Goal: Task Accomplishment & Management: Manage account settings

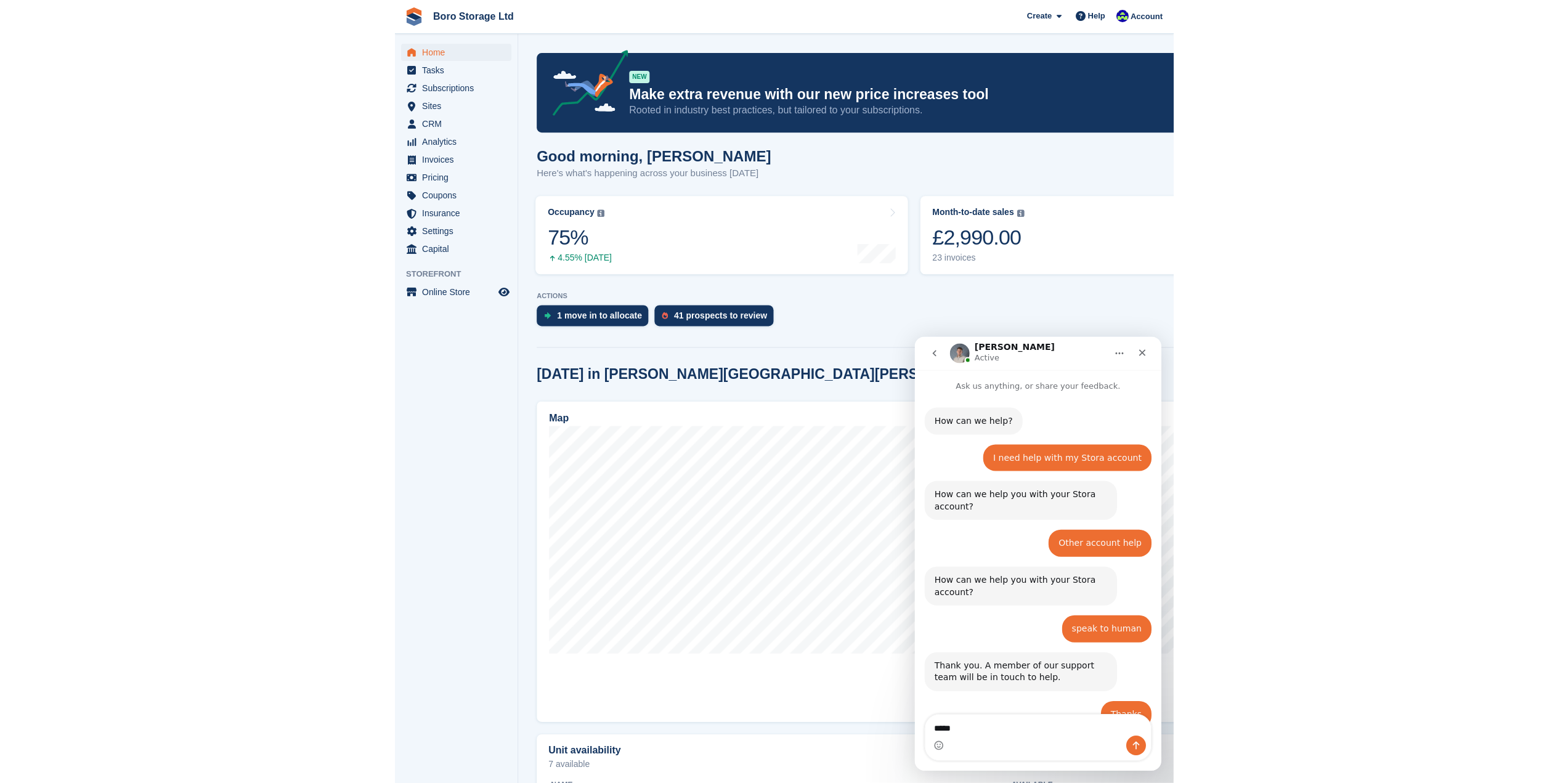
scroll to position [2882, 0]
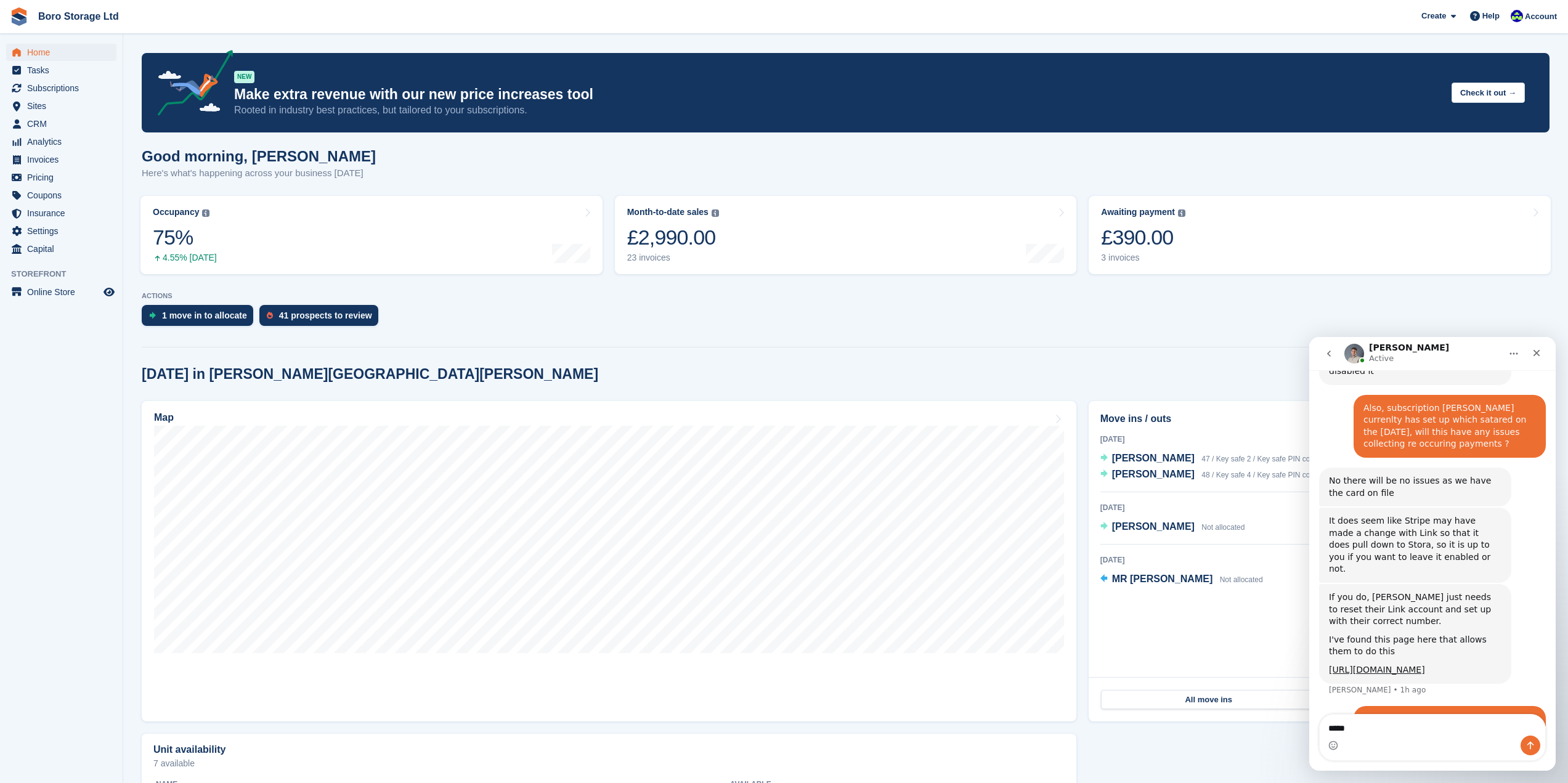
click at [504, 27] on span "Boro Storage Ltd Create Subscription Invoice Contact Deal Discount Page Help Ch…" at bounding box center [784, 16] width 1568 height 33
click at [778, 353] on icon "Close" at bounding box center [1536, 353] width 10 height 10
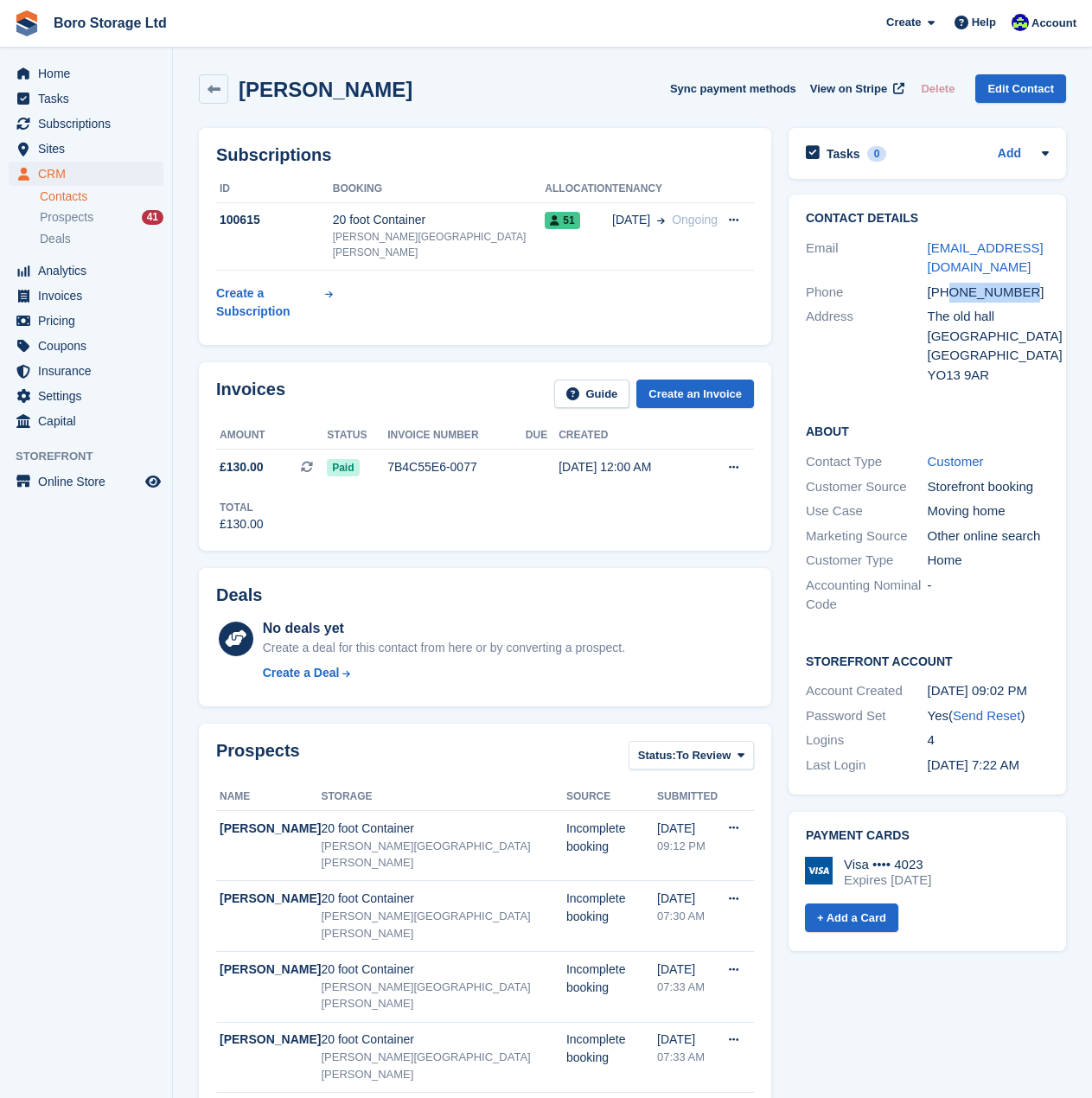
drag, startPoint x: 1023, startPoint y: 292, endPoint x: 950, endPoint y: 296, distance: 73.1
click at [950, 296] on div "+447734729088" at bounding box center [987, 292] width 122 height 20
copy div "7734729088"
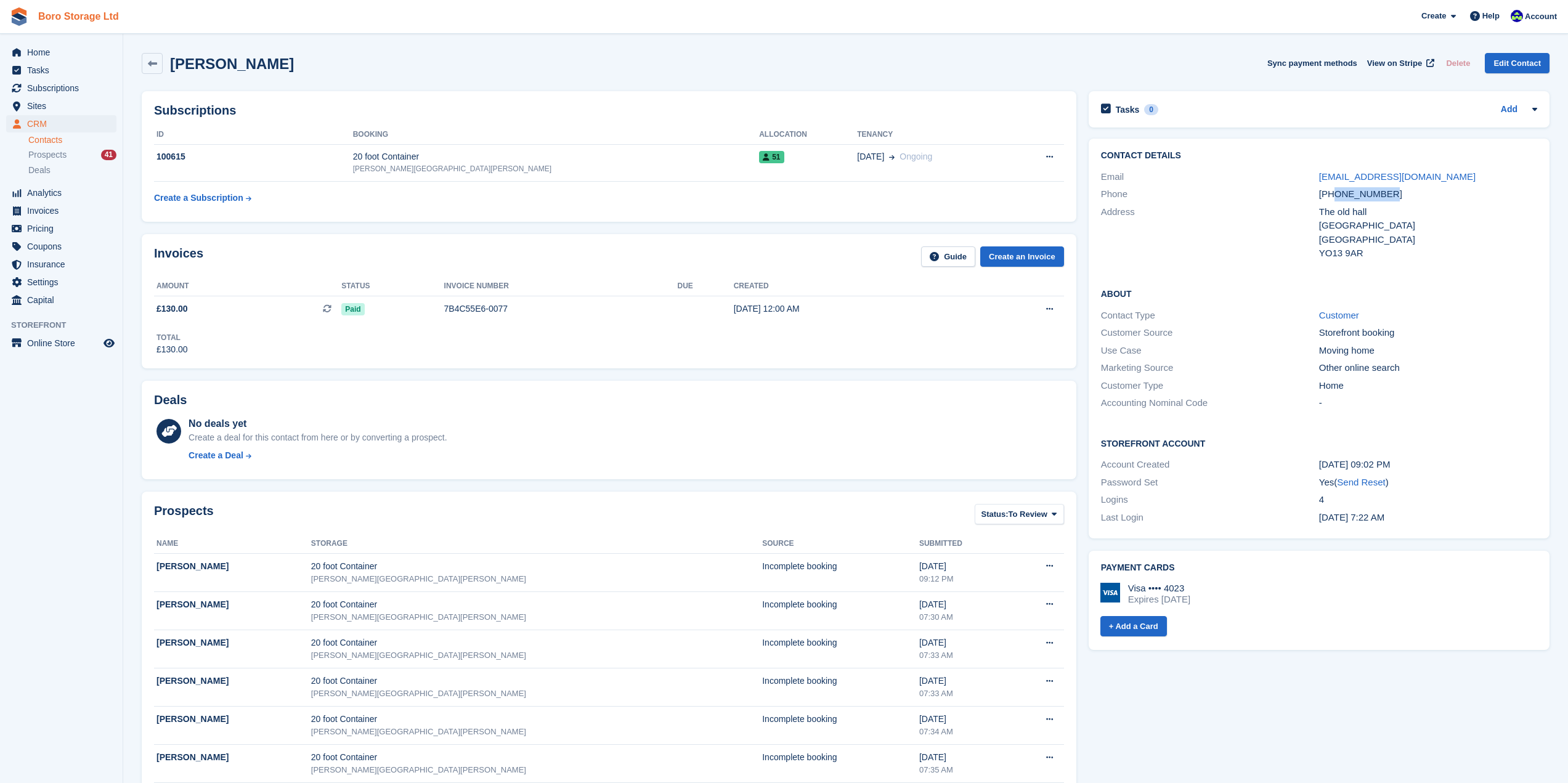
click at [71, 18] on link "Boro Storage Ltd" at bounding box center [79, 16] width 91 height 20
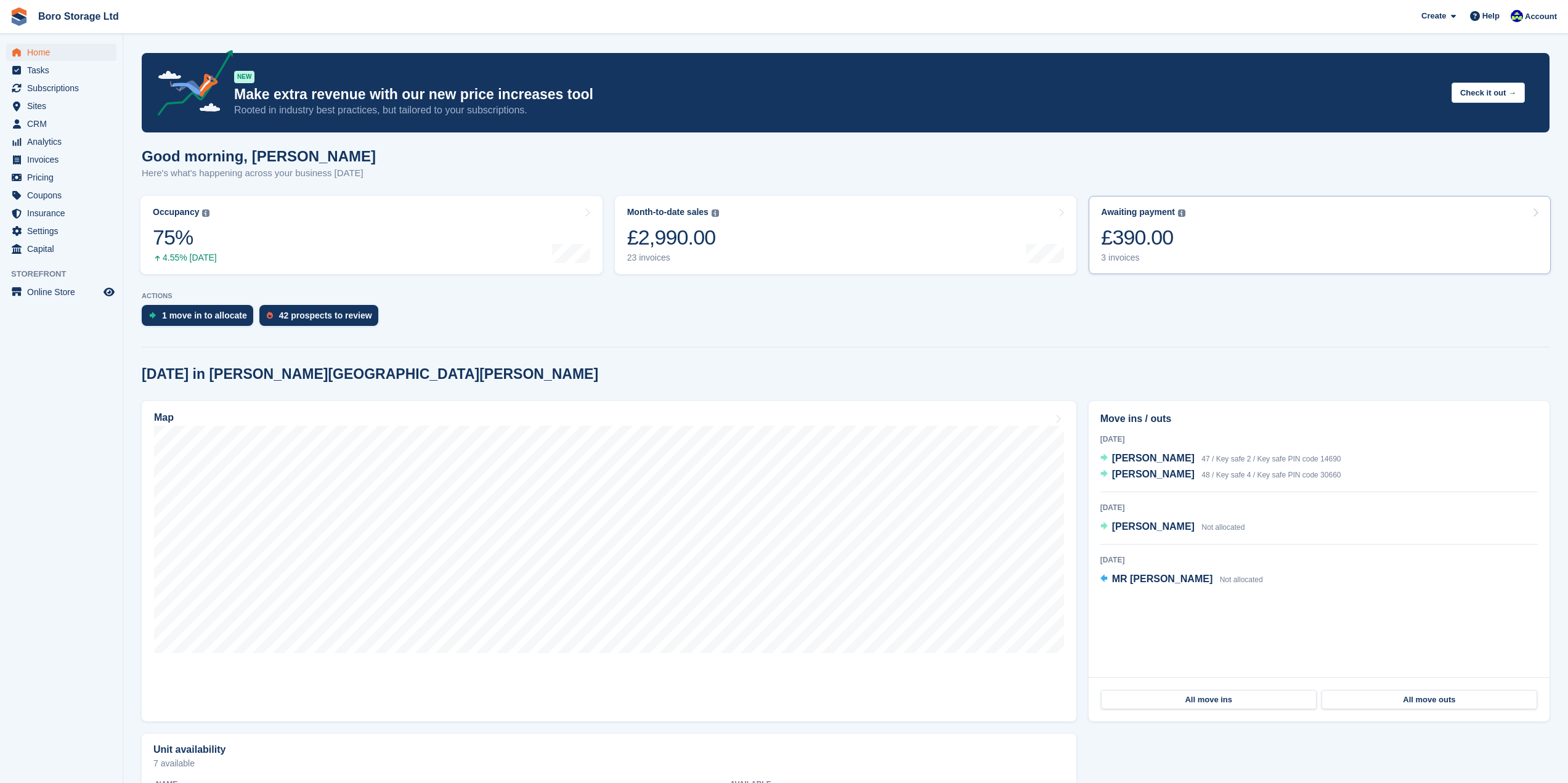
click at [1116, 257] on div "3 invoices" at bounding box center [1143, 258] width 85 height 10
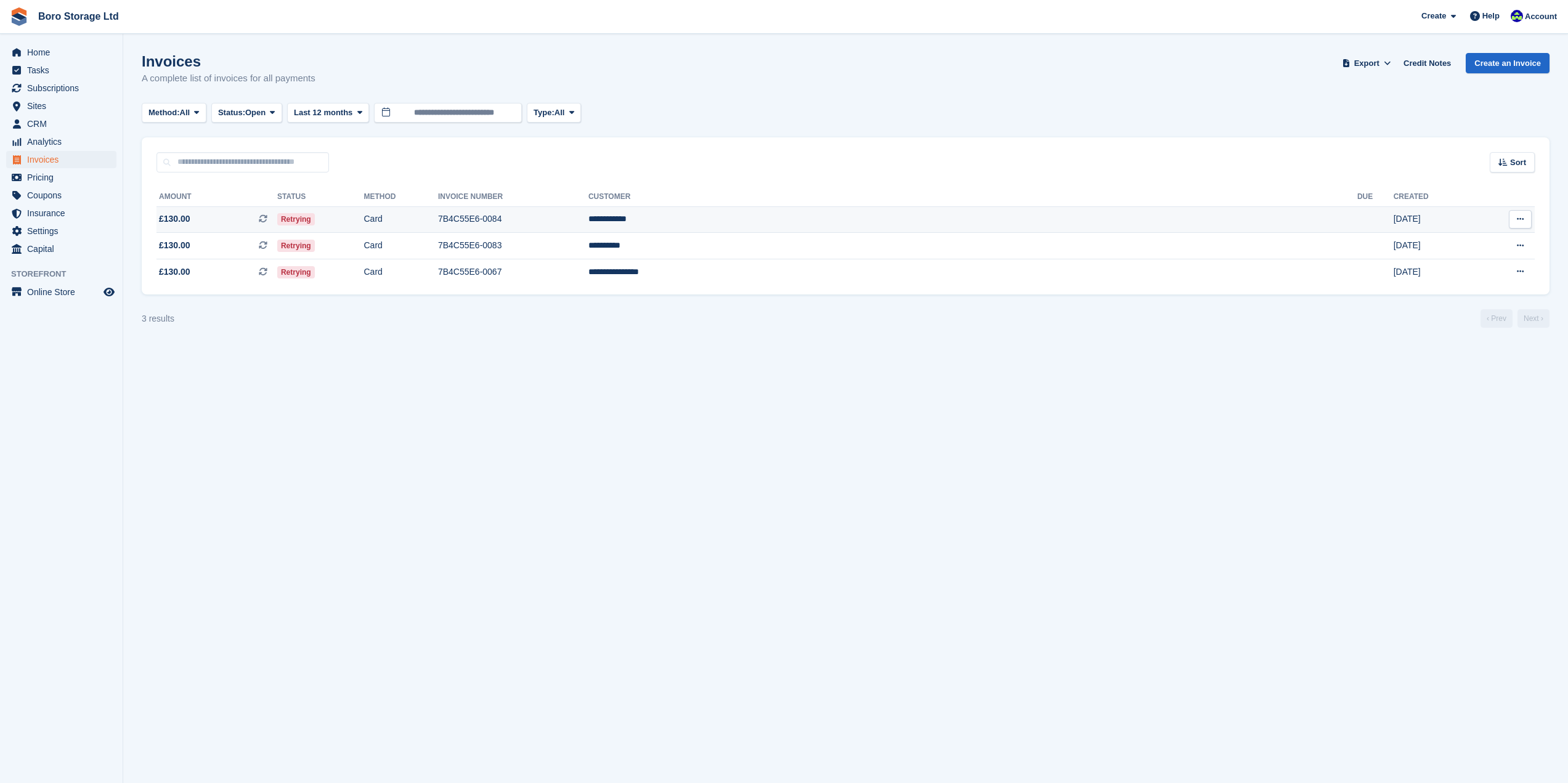
click at [588, 222] on td "7B4C55E6-0084" at bounding box center [513, 219] width 150 height 27
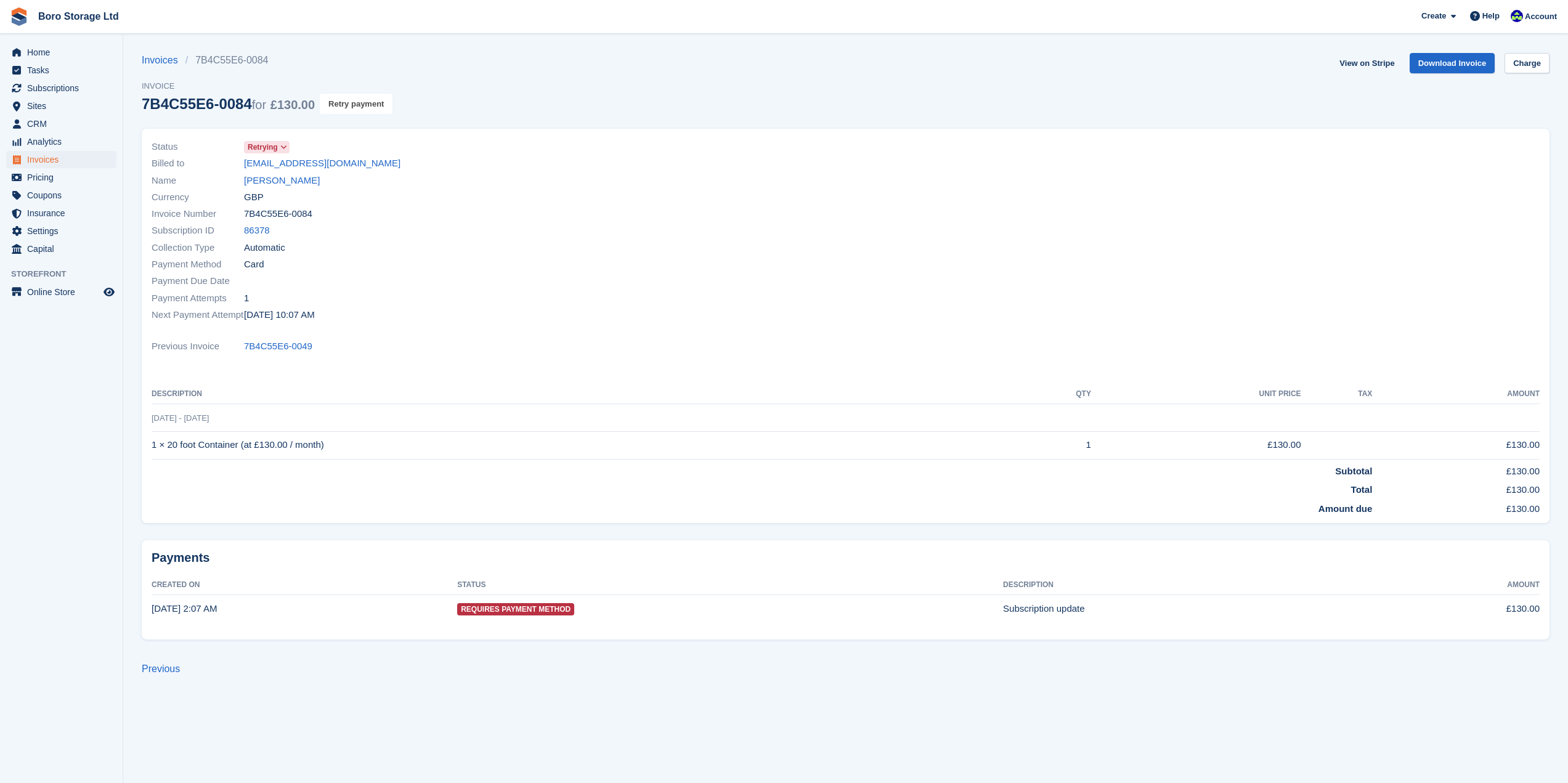
click at [354, 101] on button "Retry payment" at bounding box center [356, 104] width 72 height 20
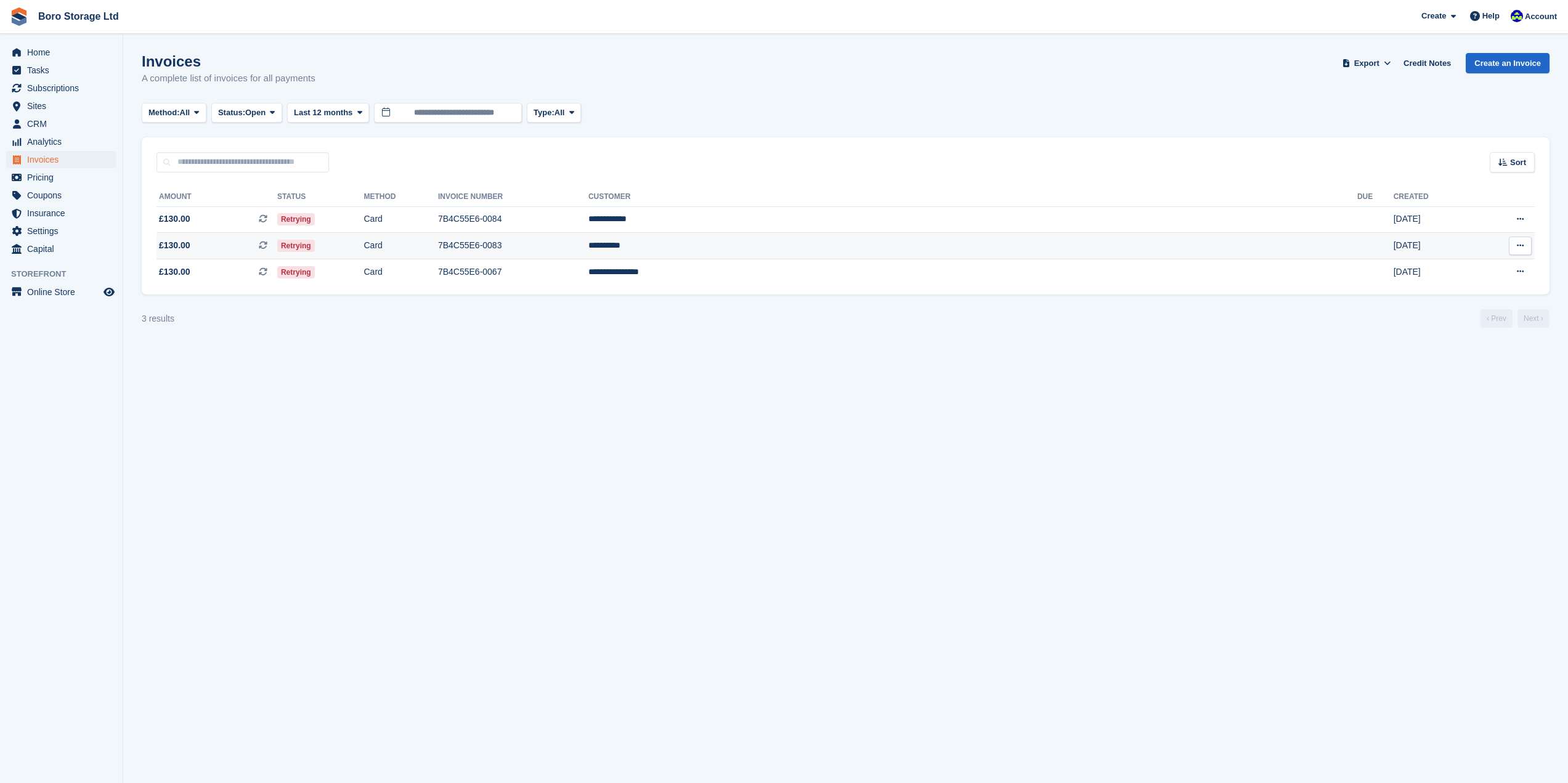
click at [588, 251] on td "7B4C55E6-0083" at bounding box center [513, 246] width 150 height 27
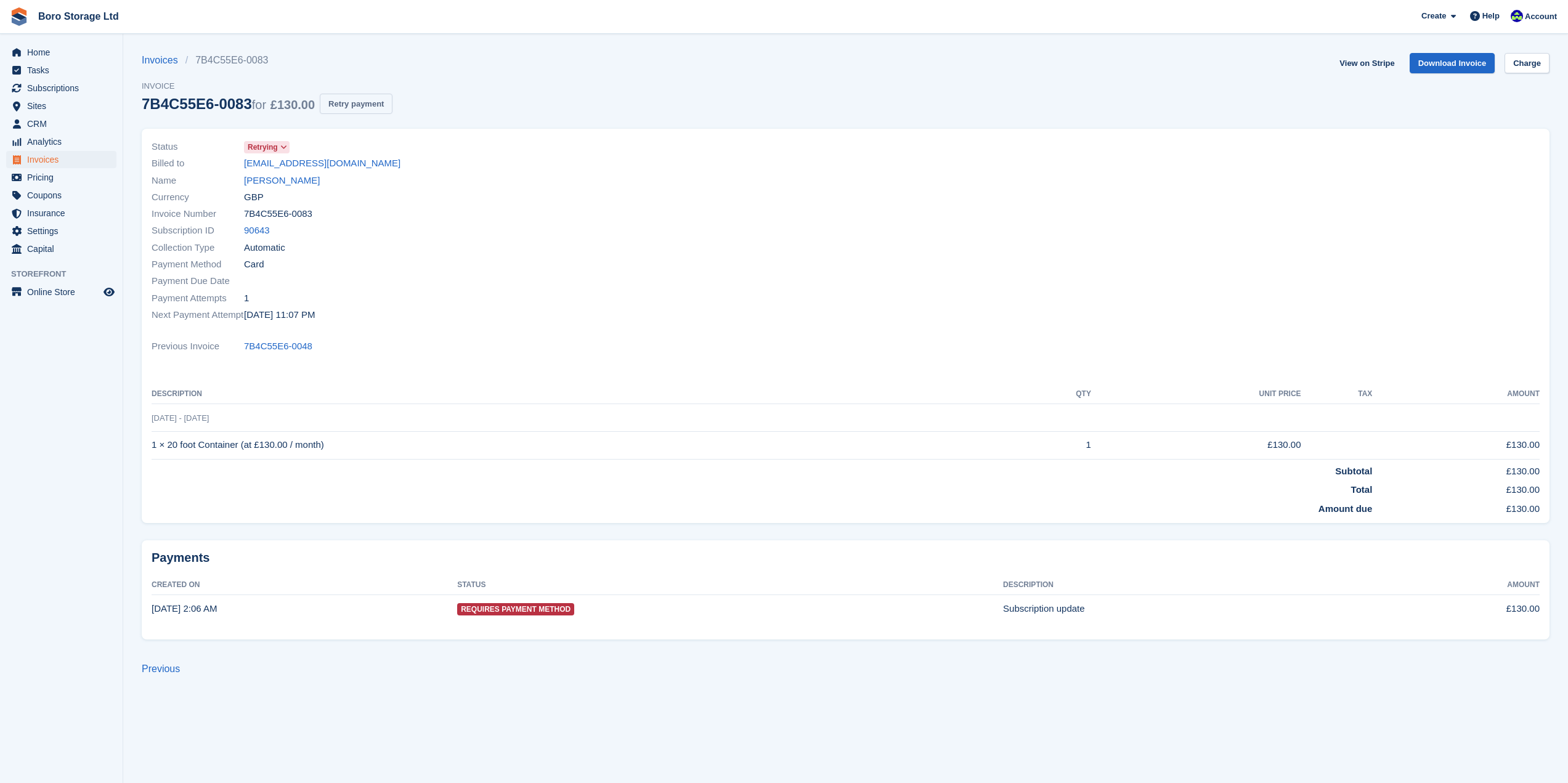
click at [371, 105] on button "Retry payment" at bounding box center [356, 104] width 72 height 20
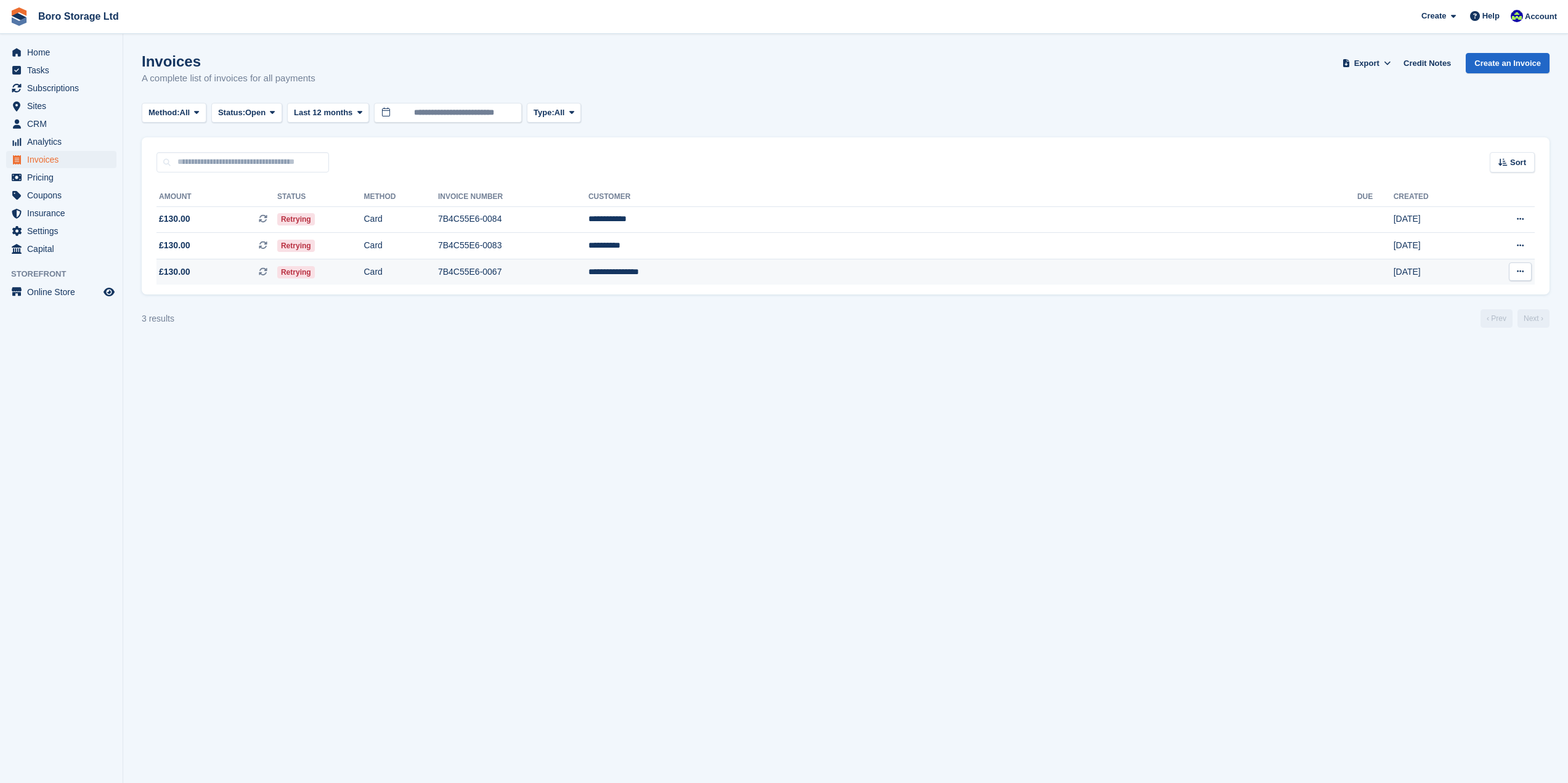
click at [438, 277] on td "Card" at bounding box center [401, 272] width 74 height 26
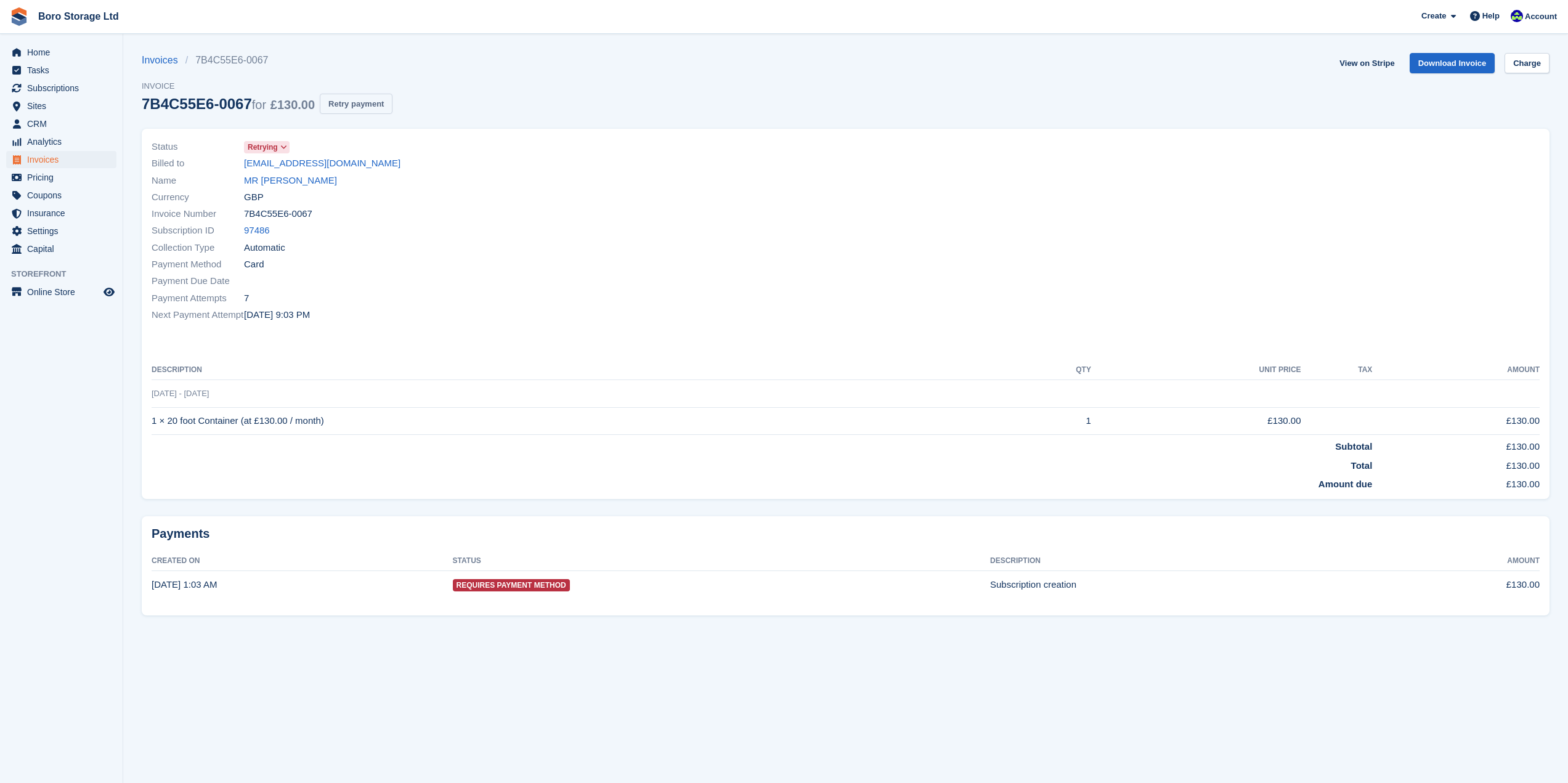
click at [356, 107] on button "Retry payment" at bounding box center [356, 104] width 72 height 20
